Goal: Find specific page/section: Find specific page/section

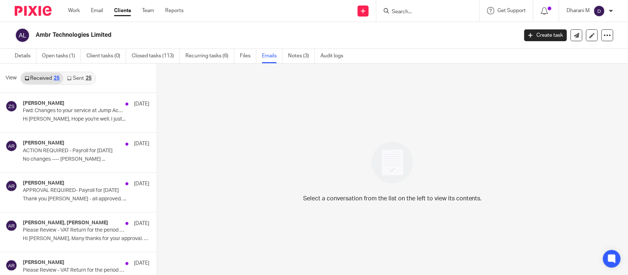
click at [401, 10] on input "Search" at bounding box center [424, 12] width 66 height 7
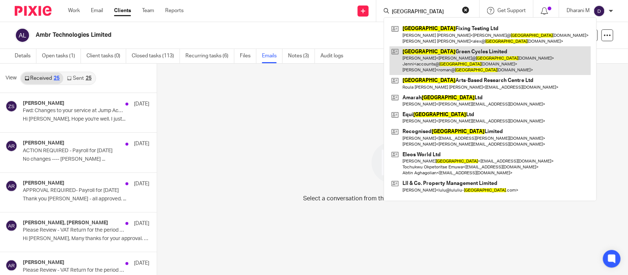
type input "london"
click at [439, 54] on link at bounding box center [489, 60] width 201 height 29
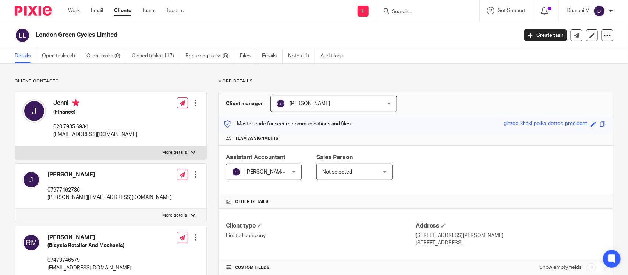
scroll to position [138, 0]
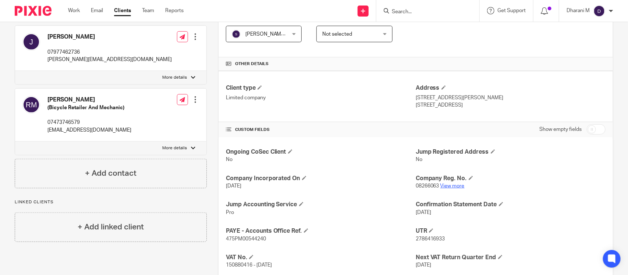
click at [460, 185] on link "View more" at bounding box center [452, 186] width 24 height 5
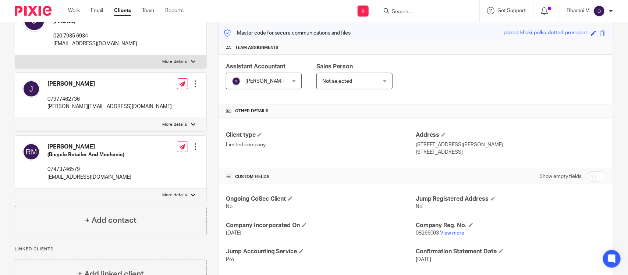
scroll to position [0, 0]
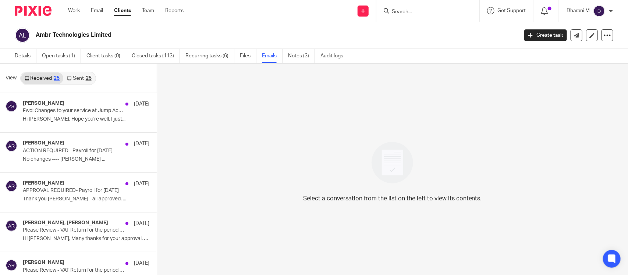
click at [418, 10] on input "Search" at bounding box center [424, 12] width 66 height 7
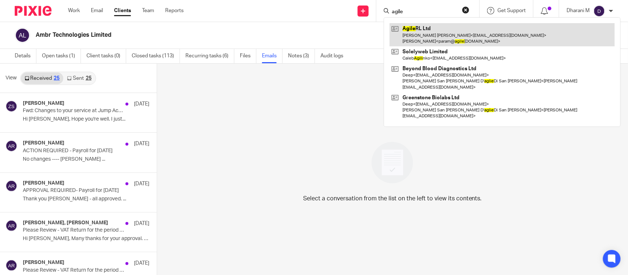
type input "agile"
click at [436, 35] on link at bounding box center [501, 34] width 225 height 23
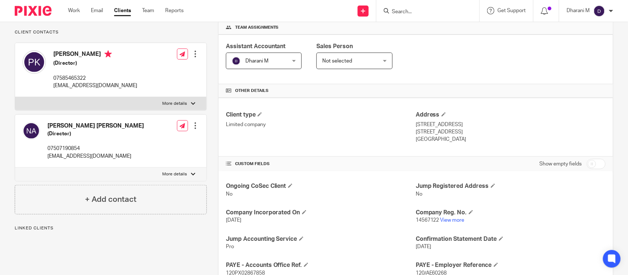
scroll to position [138, 0]
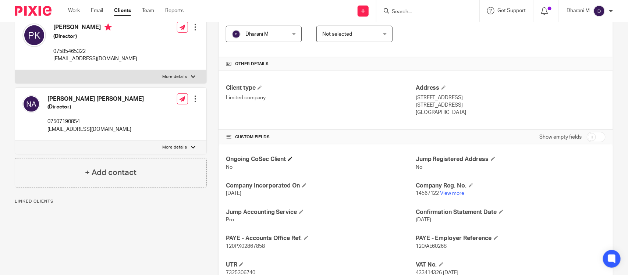
click at [291, 158] on span at bounding box center [290, 159] width 4 height 4
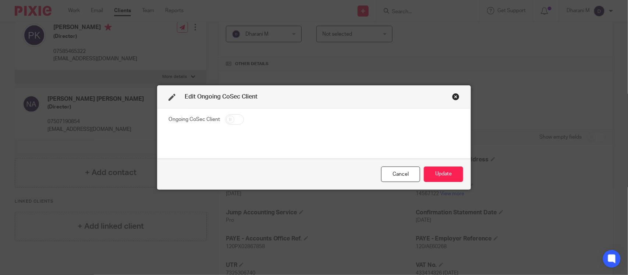
click at [229, 118] on input "checkbox" at bounding box center [234, 119] width 19 height 10
checkbox input "true"
click at [438, 177] on button "Update" at bounding box center [443, 175] width 39 height 16
